Goal: Task Accomplishment & Management: Complete application form

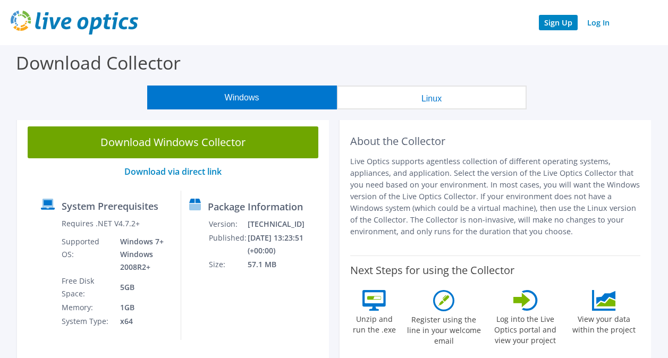
click at [553, 26] on link "Sign Up" at bounding box center [558, 22] width 39 height 15
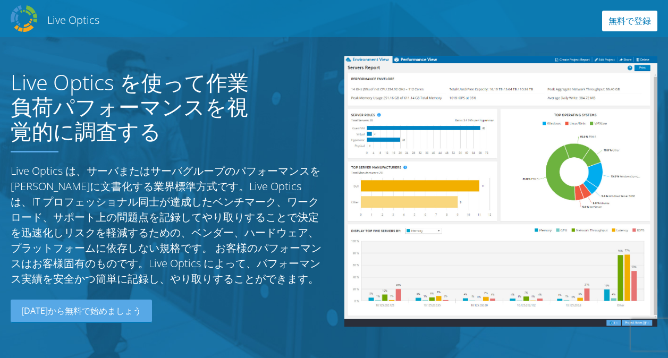
click at [623, 27] on link "無料で登録" at bounding box center [629, 21] width 55 height 21
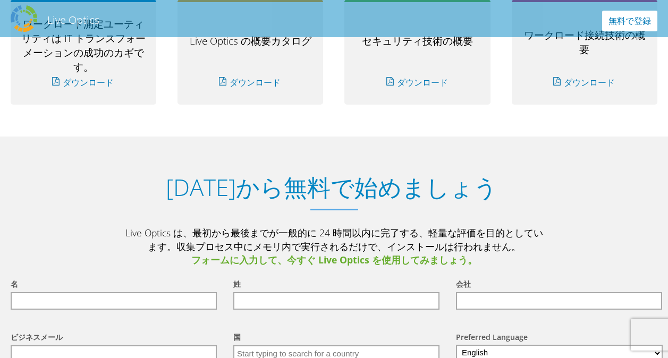
scroll to position [1088, 0]
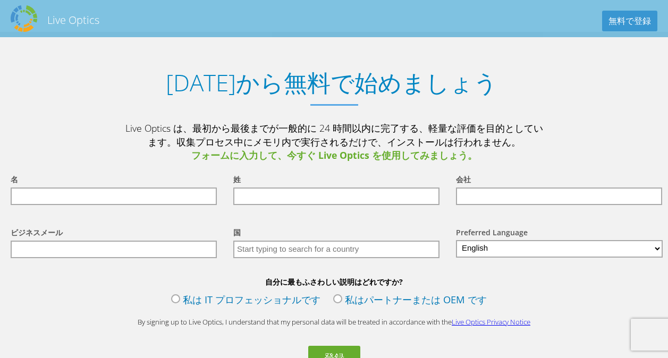
click at [292, 19] on div "Live Optics Live Optics 無料で登録" at bounding box center [334, 19] width 668 height 32
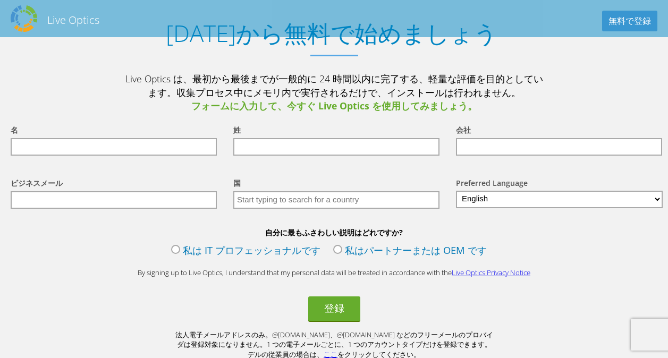
scroll to position [1162, 0]
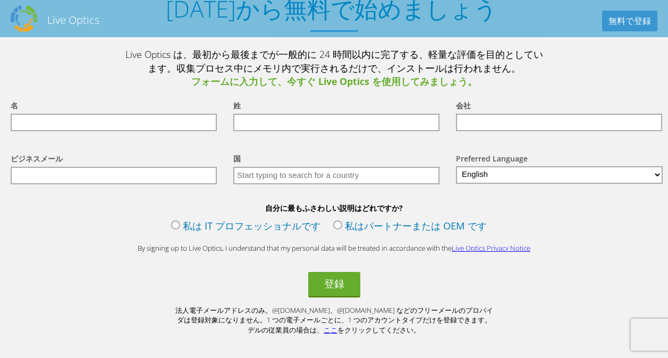
click at [189, 229] on label "私は IT プロフェッショナルです" at bounding box center [245, 227] width 149 height 16
click at [0, 0] on input "私は IT プロフェッショナルです" at bounding box center [0, 0] width 0 height 0
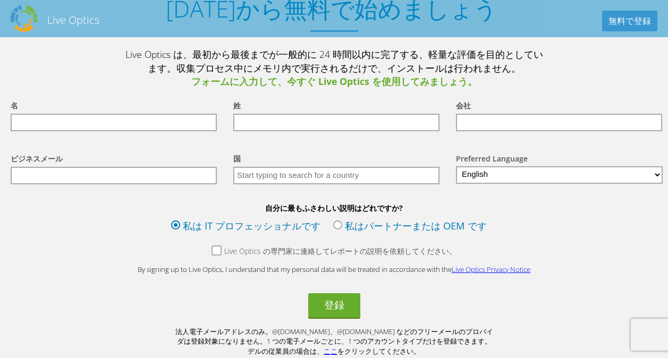
click at [362, 231] on label "私はパートナーまたは OEM です" at bounding box center [410, 227] width 154 height 16
click at [0, 0] on input "私はパートナーまたは OEM です" at bounding box center [0, 0] width 0 height 0
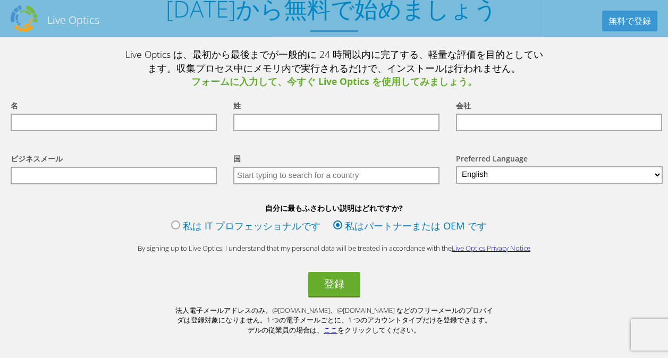
click at [231, 225] on label "私は IT プロフェッショナルです" at bounding box center [245, 227] width 149 height 16
click at [0, 0] on input "私は IT プロフェッショナルです" at bounding box center [0, 0] width 0 height 0
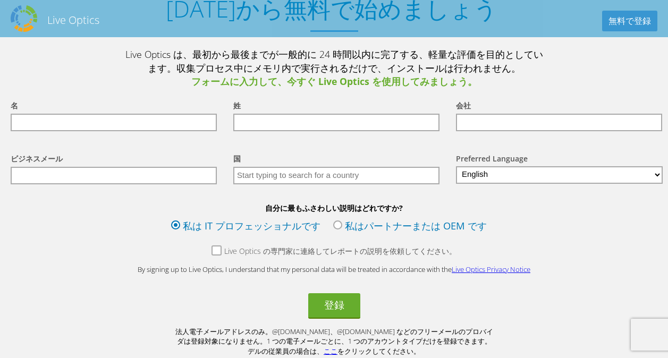
click at [215, 255] on label "Live Optics の専門家に連絡してレポートの説明を依頼してください。" at bounding box center [334, 252] width 245 height 13
click at [0, 0] on input "Live Optics の専門家に連絡してレポートの説明を依頼してください。" at bounding box center [0, 0] width 0 height 0
